Goal: Transaction & Acquisition: Purchase product/service

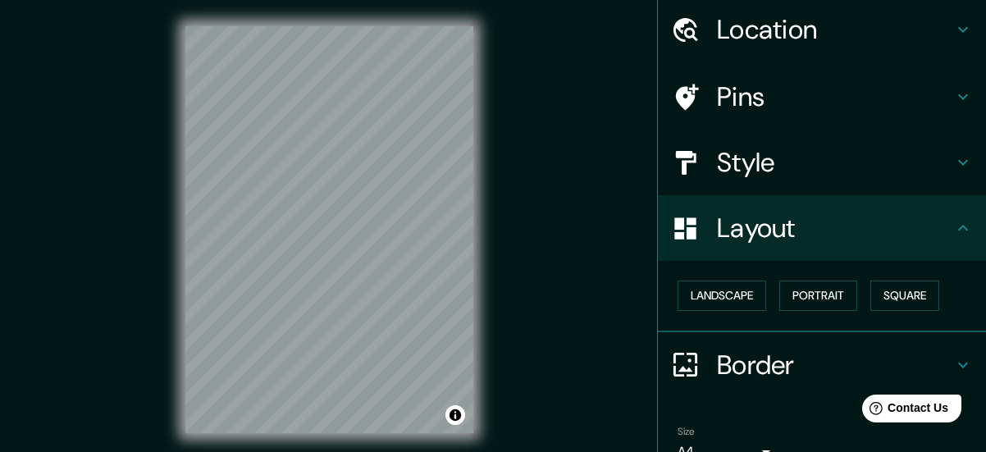
scroll to position [80, 0]
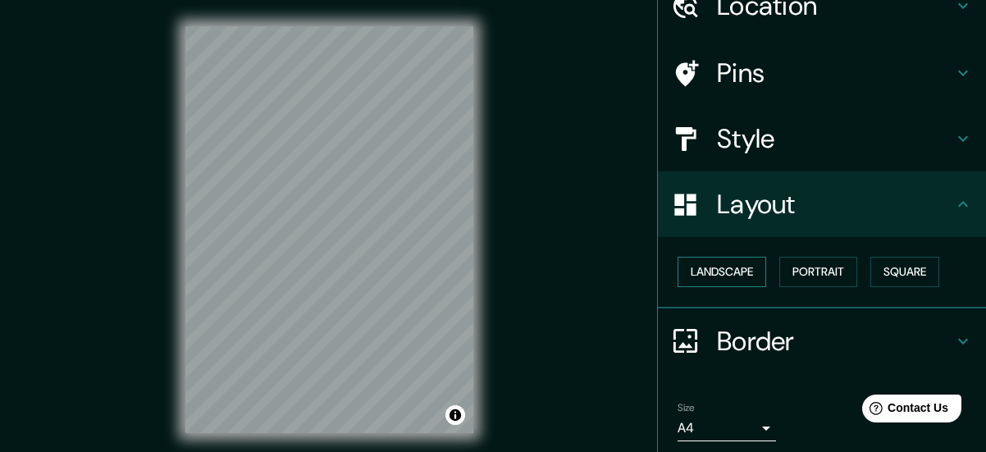
click at [720, 279] on button "Landscape" at bounding box center [722, 272] width 89 height 30
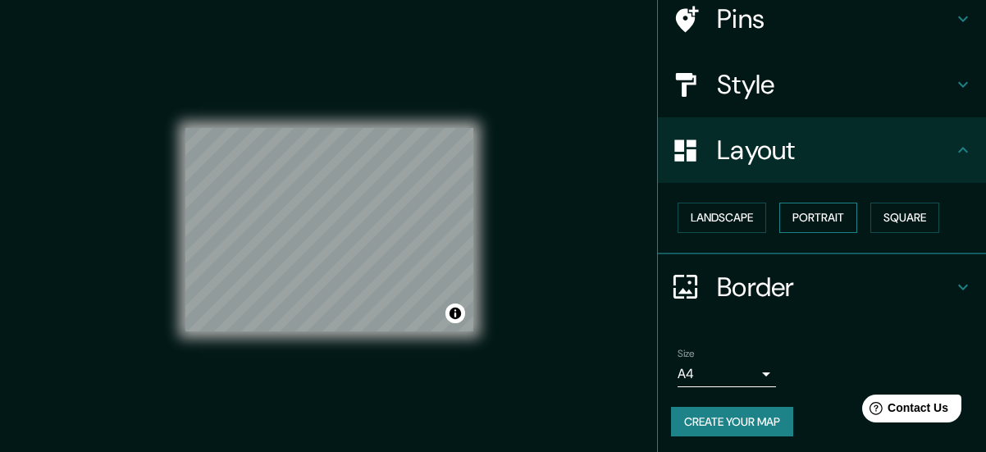
scroll to position [136, 0]
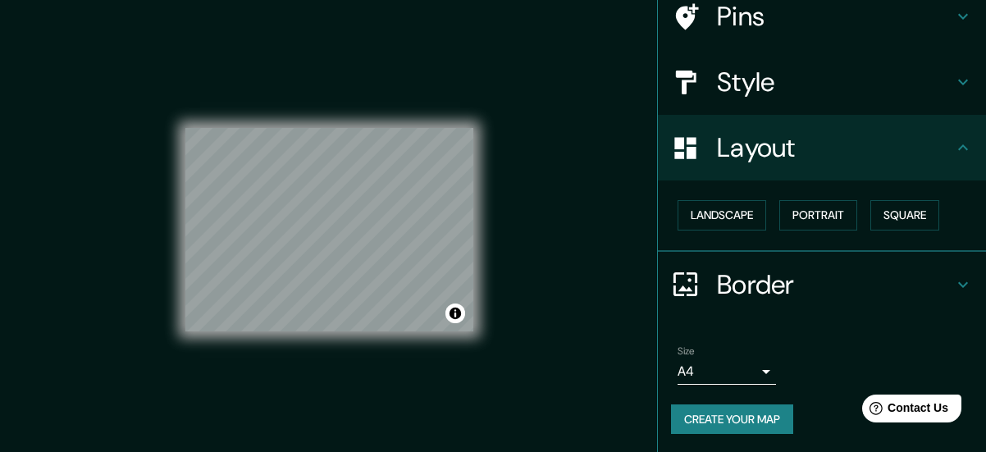
click at [753, 418] on button "Create your map" at bounding box center [732, 420] width 122 height 30
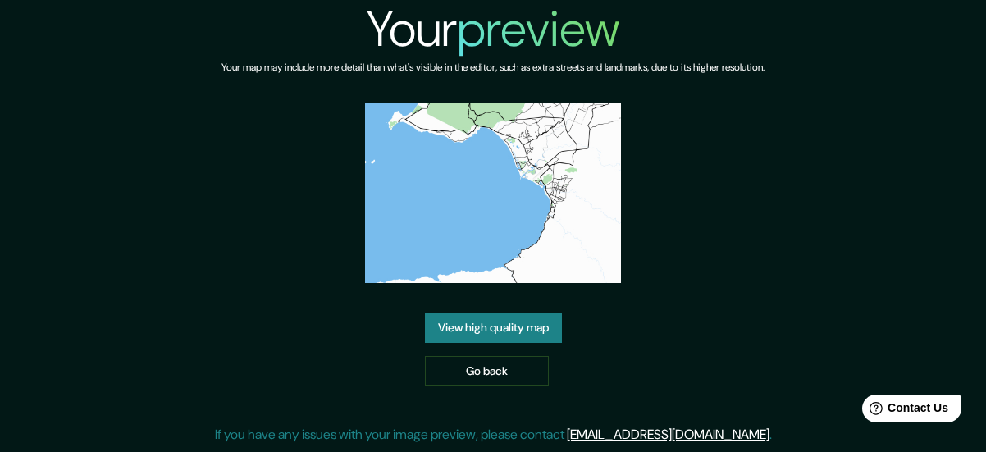
click at [507, 313] on link "View high quality map" at bounding box center [493, 328] width 137 height 30
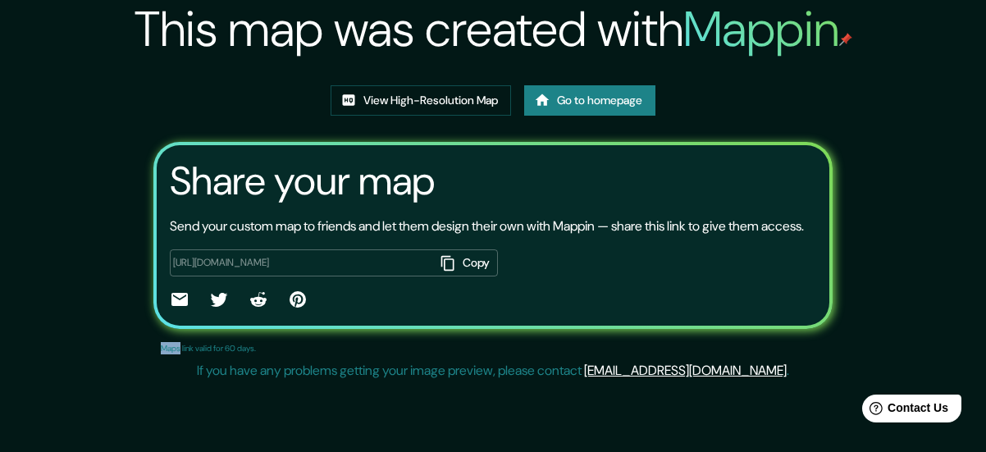
click at [507, 313] on div at bounding box center [493, 301] width 647 height 23
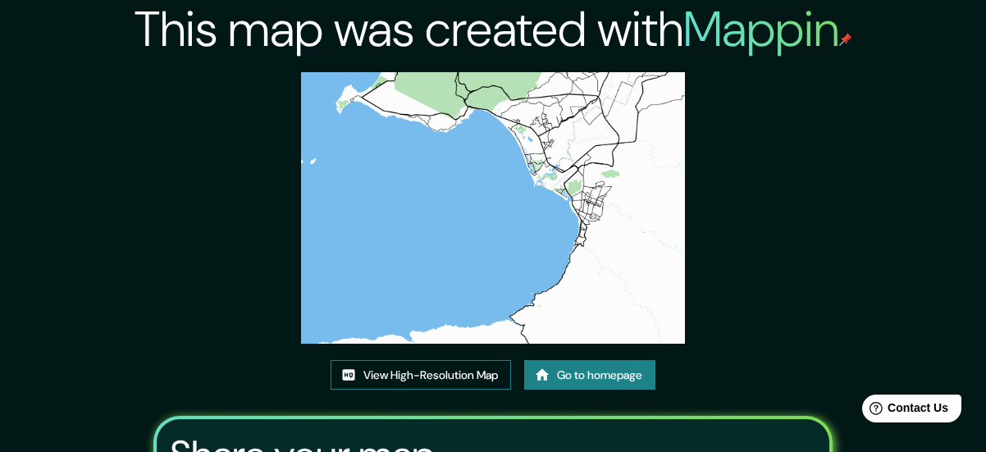
click at [460, 366] on link "View High-Resolution Map" at bounding box center [421, 375] width 181 height 30
